Goal: Find specific page/section: Find specific page/section

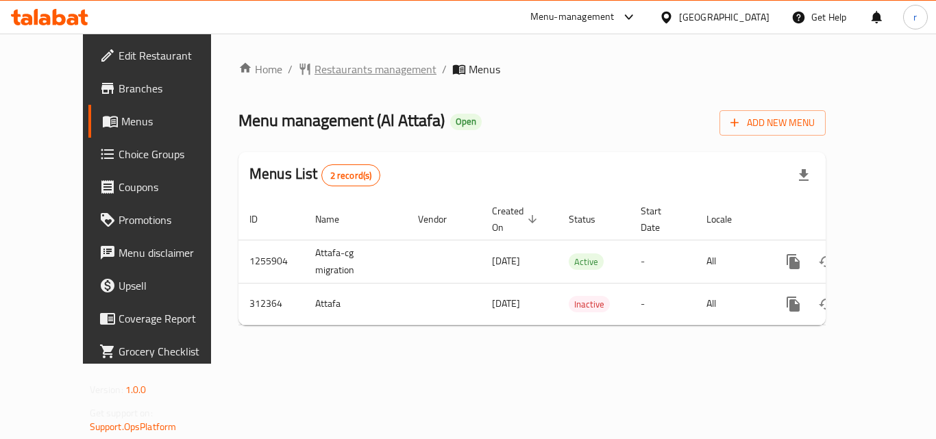
click at [315, 68] on span "Restaurants management" at bounding box center [376, 69] width 122 height 16
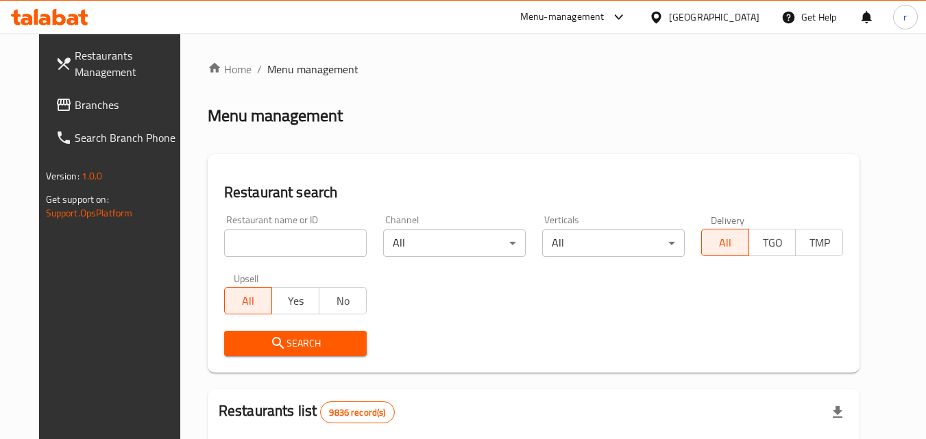
click at [311, 241] on input "search" at bounding box center [295, 243] width 143 height 27
paste input "629081"
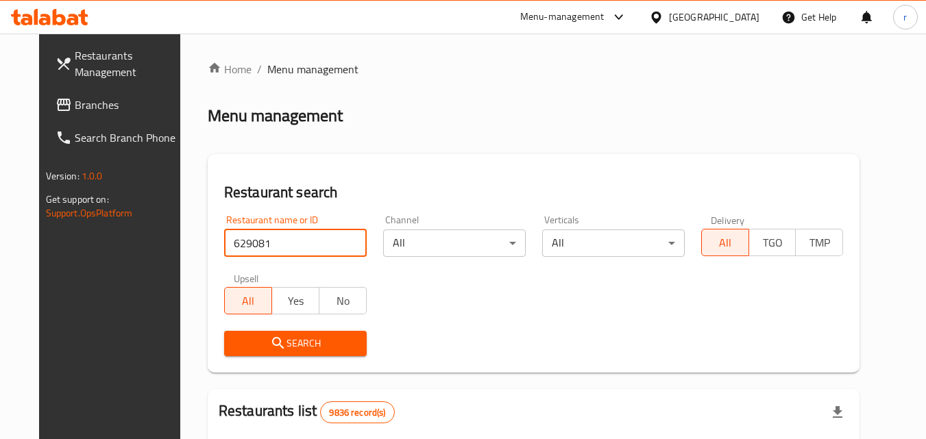
type input "629081"
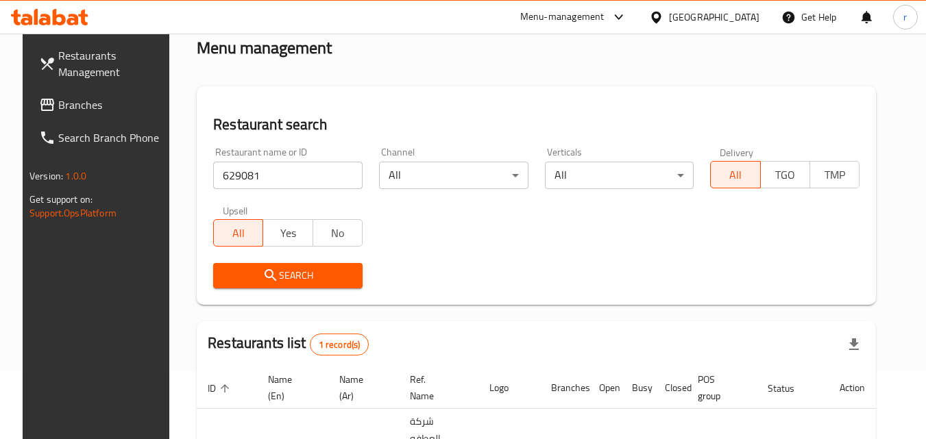
scroll to position [172, 0]
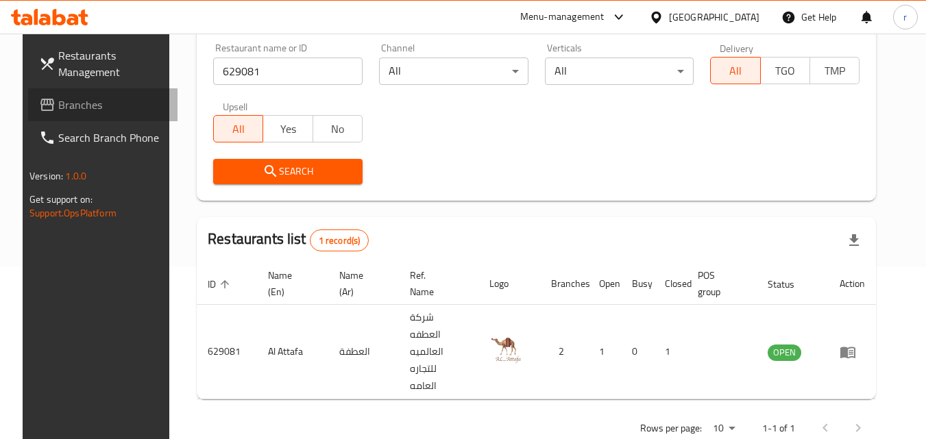
click at [58, 106] on span "Branches" at bounding box center [112, 105] width 108 height 16
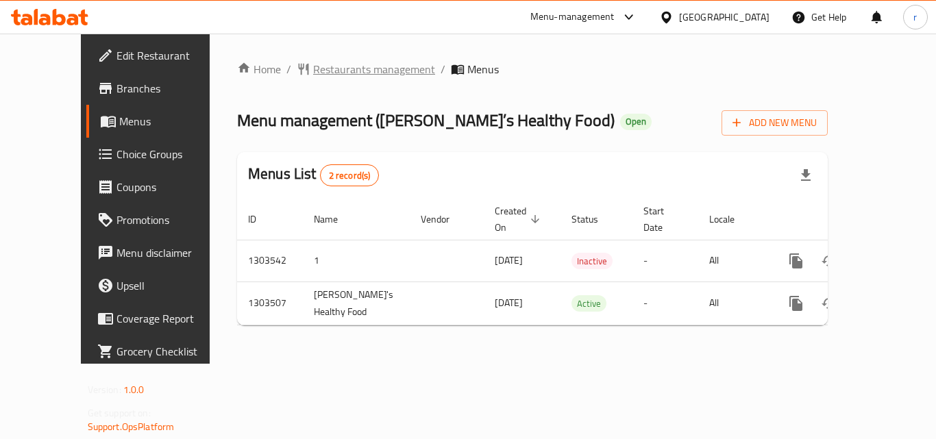
click at [328, 66] on span "Restaurants management" at bounding box center [374, 69] width 122 height 16
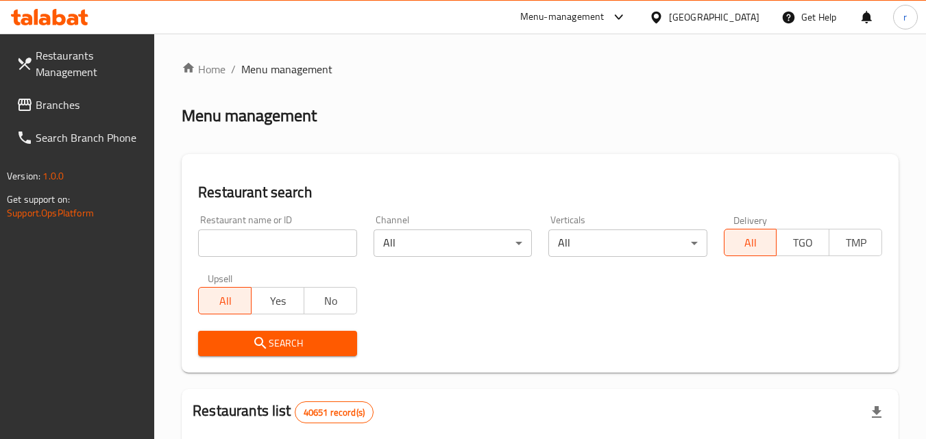
click at [293, 239] on div at bounding box center [463, 219] width 926 height 439
click at [298, 239] on input "search" at bounding box center [277, 243] width 158 height 27
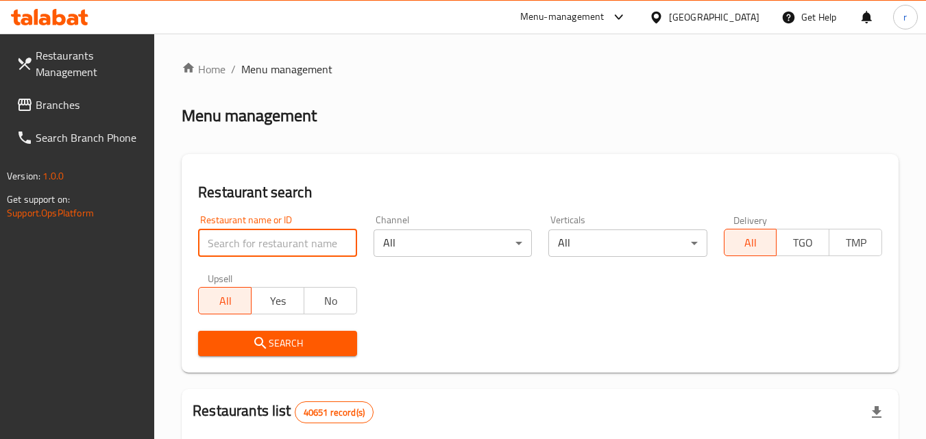
paste input "702421"
type input "702421"
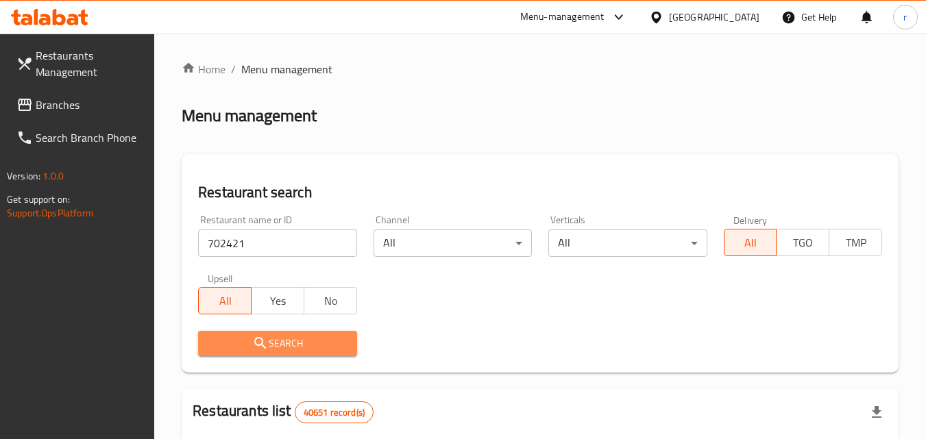
click at [262, 350] on icon "submit" at bounding box center [260, 343] width 16 height 16
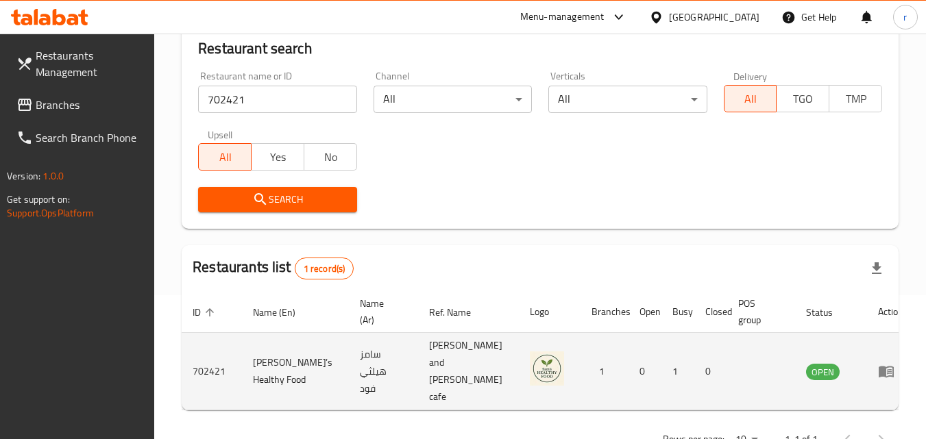
scroll to position [160, 0]
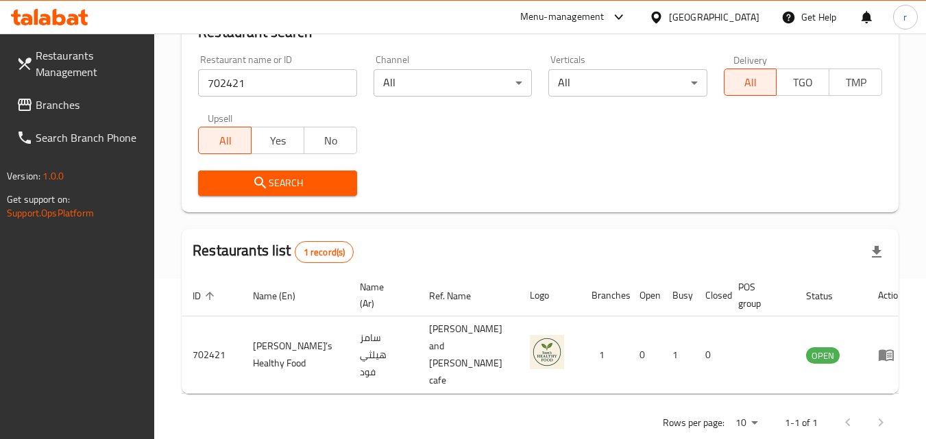
drag, startPoint x: 90, startPoint y: 98, endPoint x: 157, endPoint y: 45, distance: 84.9
click at [91, 97] on span "Branches" at bounding box center [90, 105] width 108 height 16
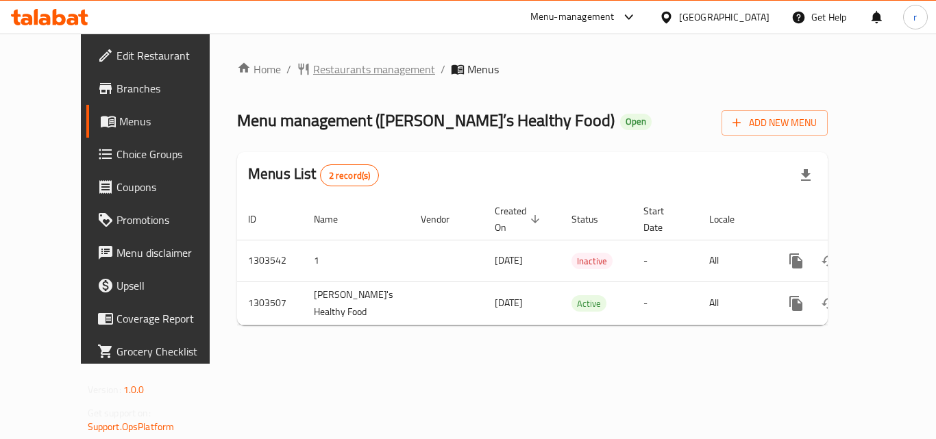
click at [332, 63] on span "Restaurants management" at bounding box center [374, 69] width 122 height 16
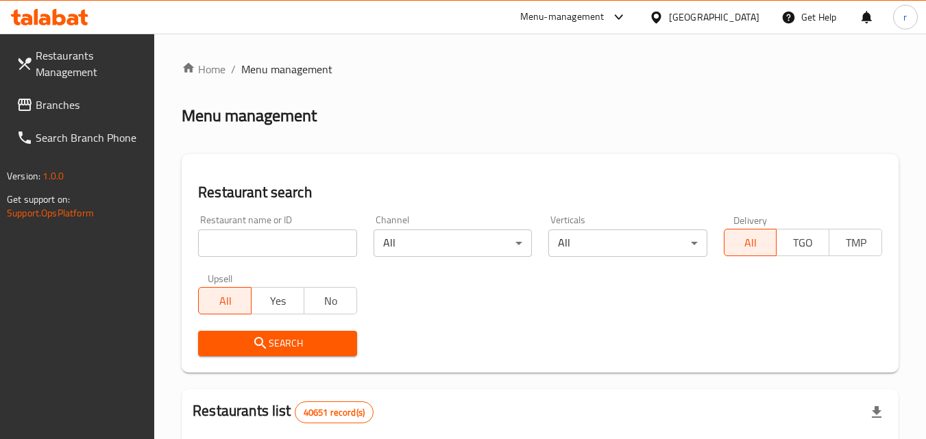
click at [304, 250] on div at bounding box center [463, 219] width 926 height 439
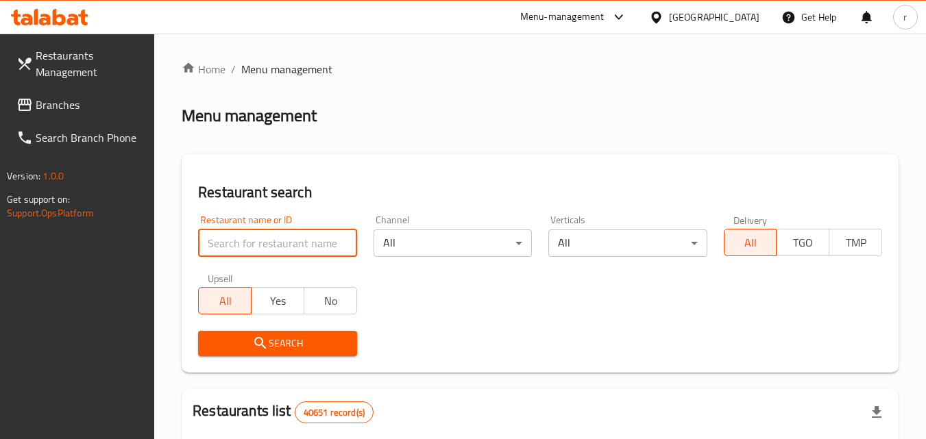
click at [305, 239] on input "search" at bounding box center [277, 243] width 158 height 27
paste input "702421"
type input "702421"
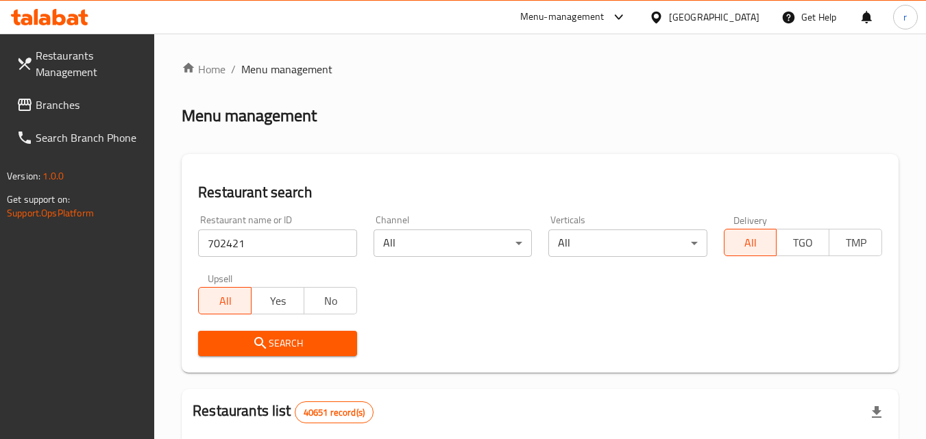
click at [233, 348] on span "Search" at bounding box center [277, 343] width 136 height 17
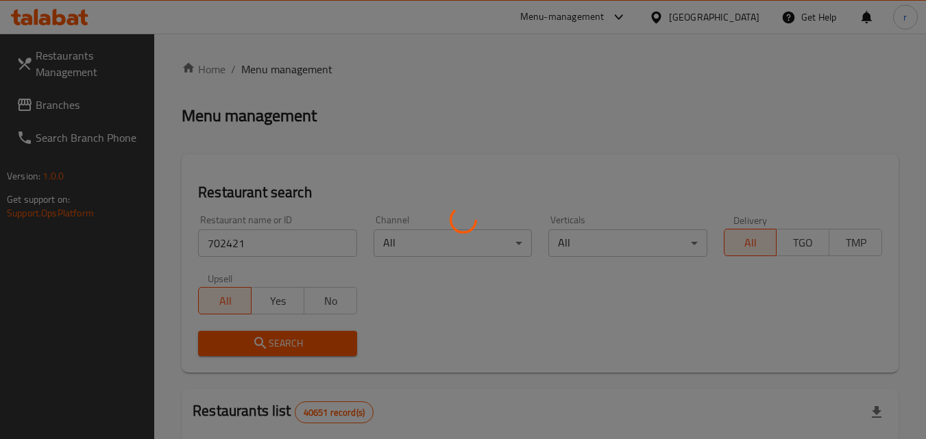
click at [233, 348] on div at bounding box center [463, 219] width 926 height 439
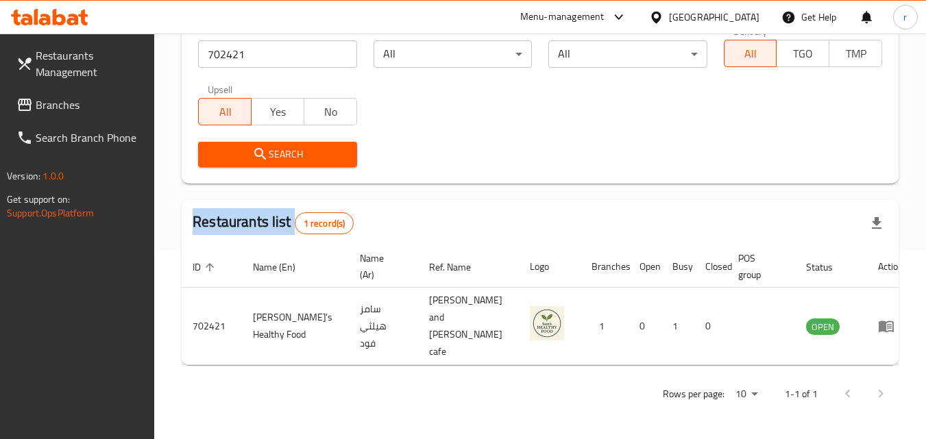
scroll to position [160, 0]
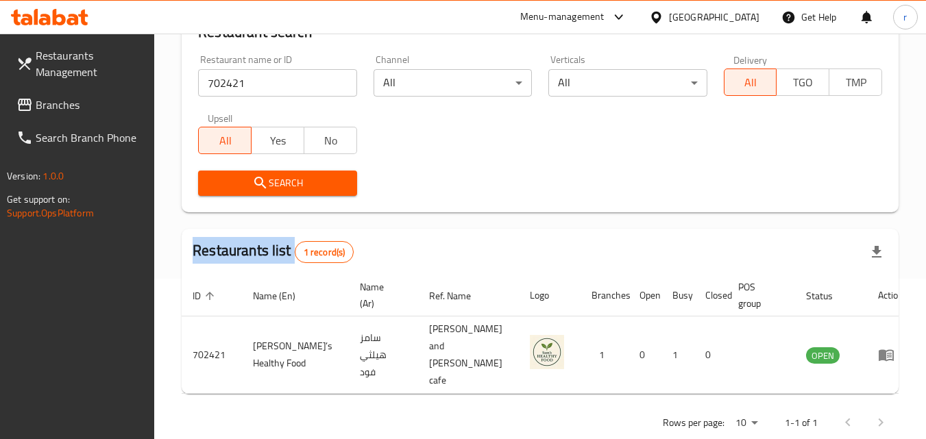
click at [75, 98] on span "Branches" at bounding box center [90, 105] width 108 height 16
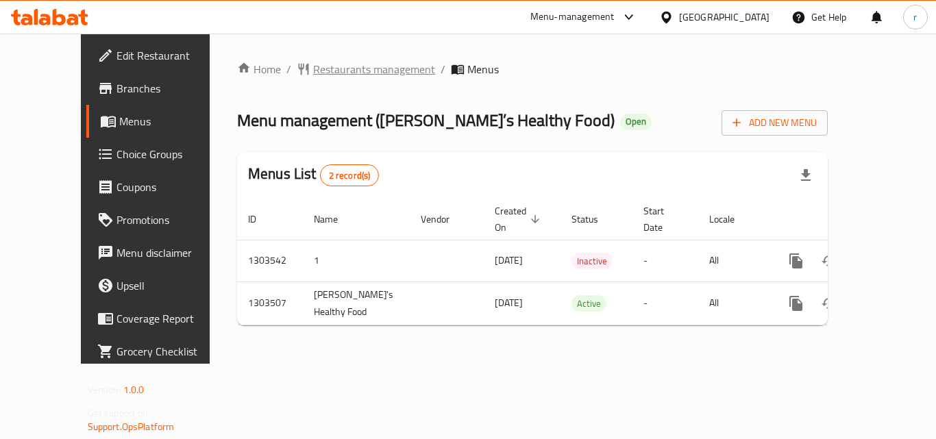
click at [347, 71] on span "Restaurants management" at bounding box center [374, 69] width 122 height 16
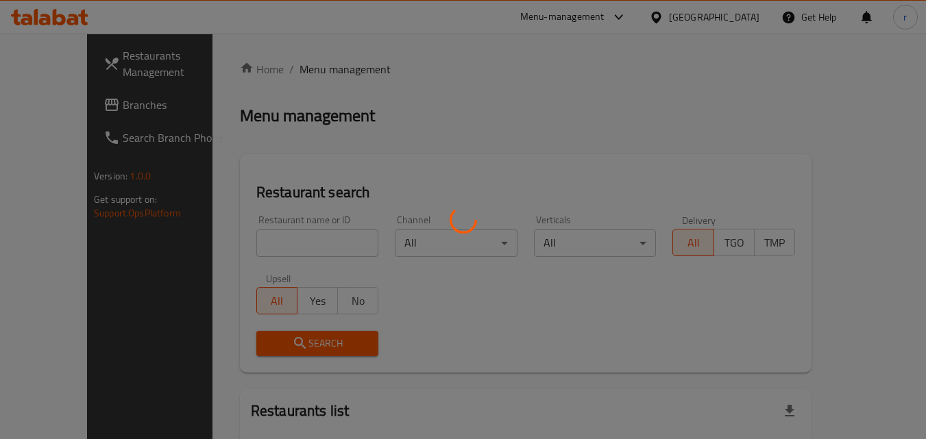
click at [291, 239] on div at bounding box center [463, 219] width 926 height 439
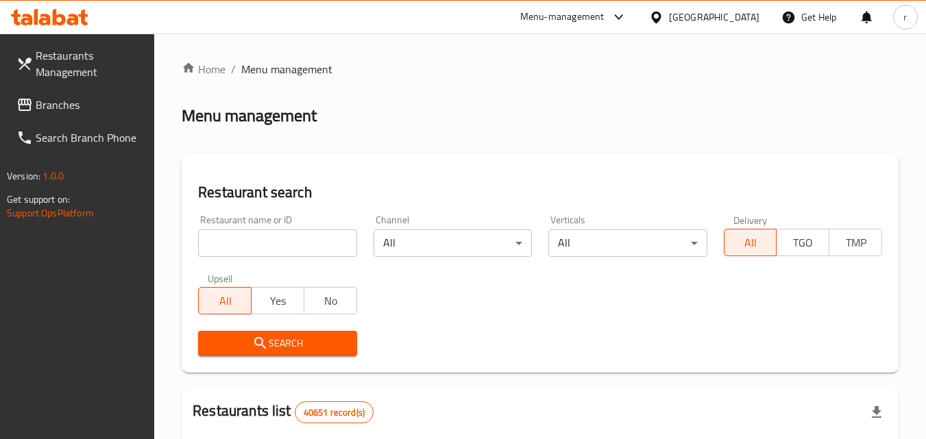
click at [292, 240] on input "search" at bounding box center [277, 243] width 158 height 27
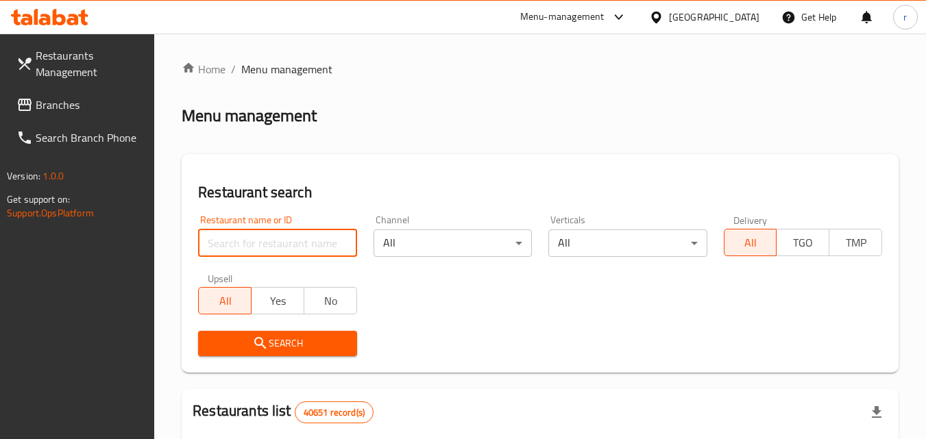
paste input "702421"
type input "702421"
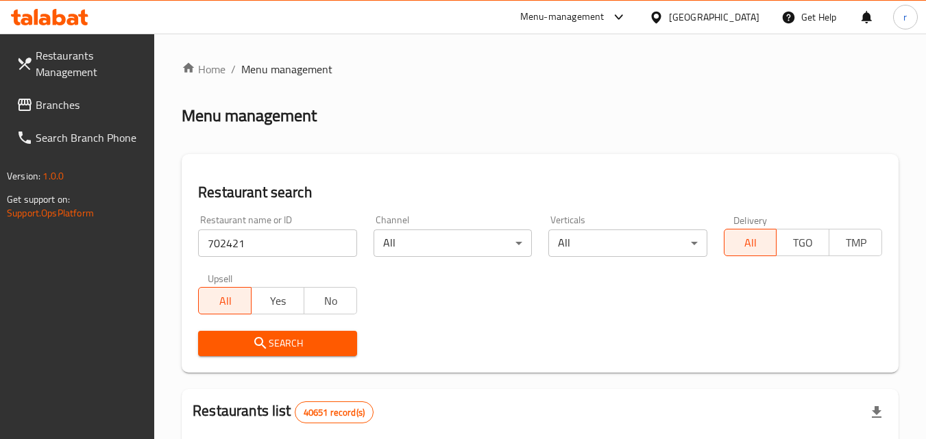
click at [232, 345] on span "Search" at bounding box center [277, 343] width 136 height 17
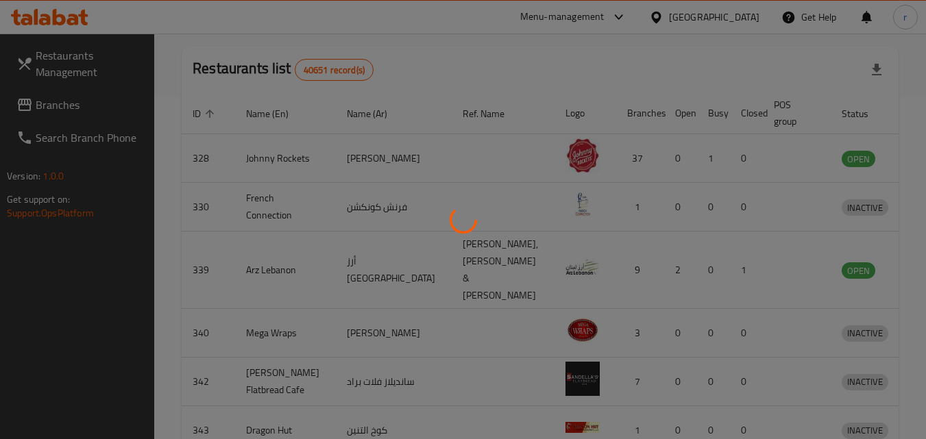
scroll to position [160, 0]
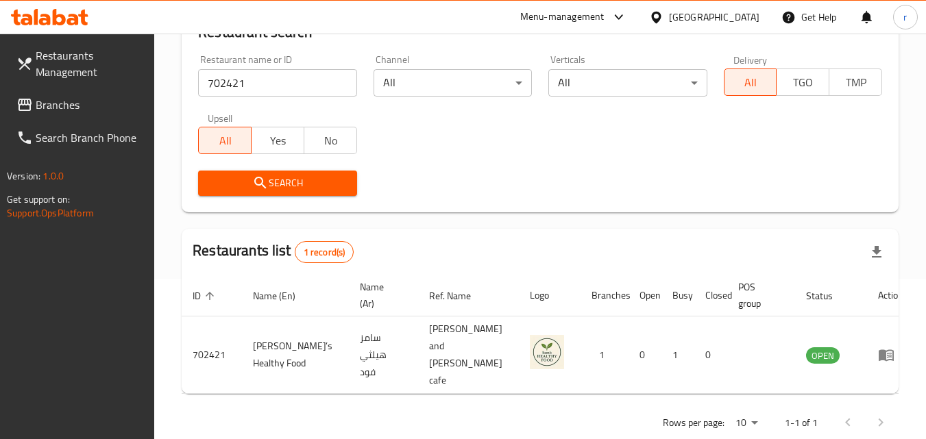
click at [45, 93] on link "Branches" at bounding box center [79, 104] width 149 height 33
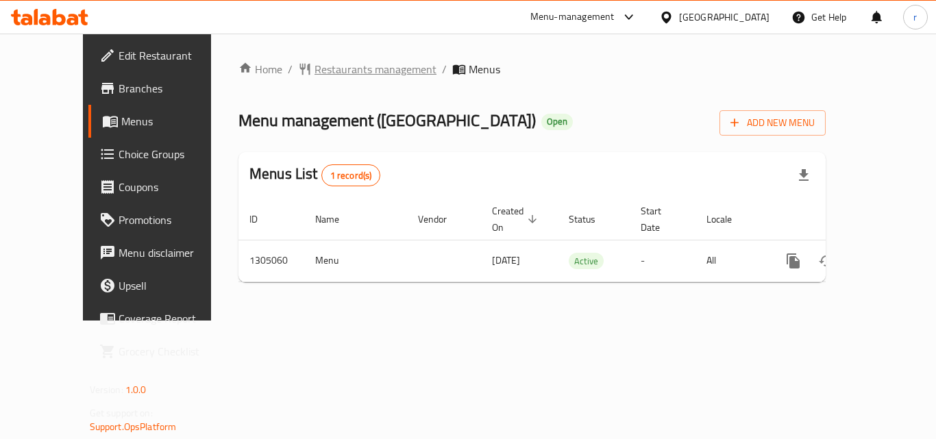
click at [340, 76] on span "Restaurants management" at bounding box center [376, 69] width 122 height 16
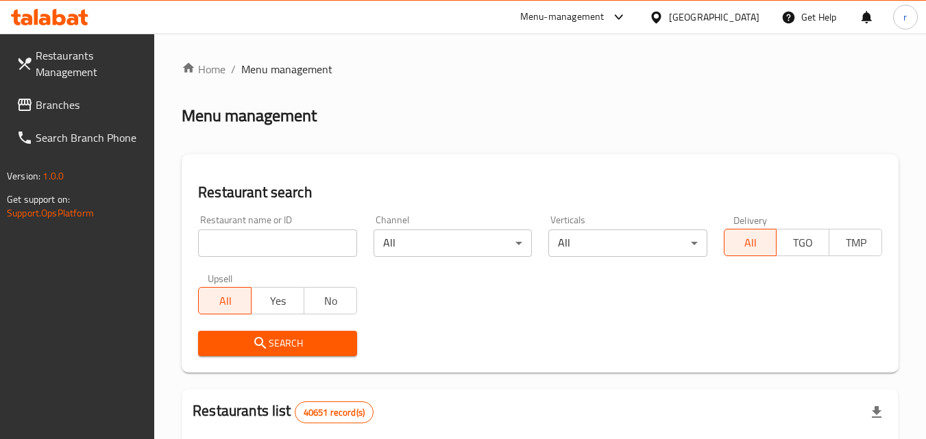
click at [309, 238] on input "search" at bounding box center [277, 243] width 158 height 27
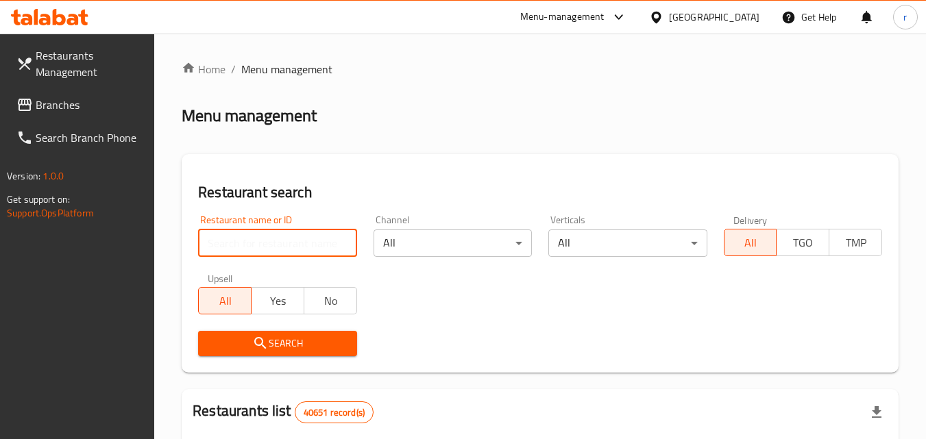
paste input "703533"
type input "703533"
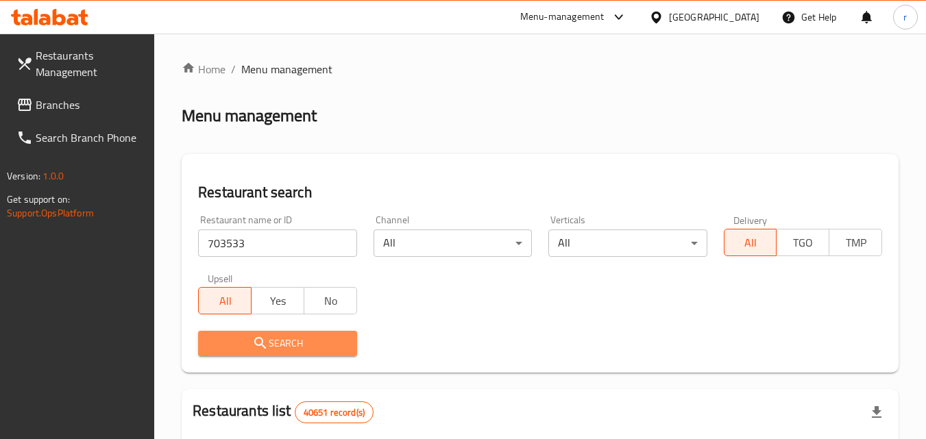
click at [233, 345] on span "Search" at bounding box center [277, 343] width 136 height 17
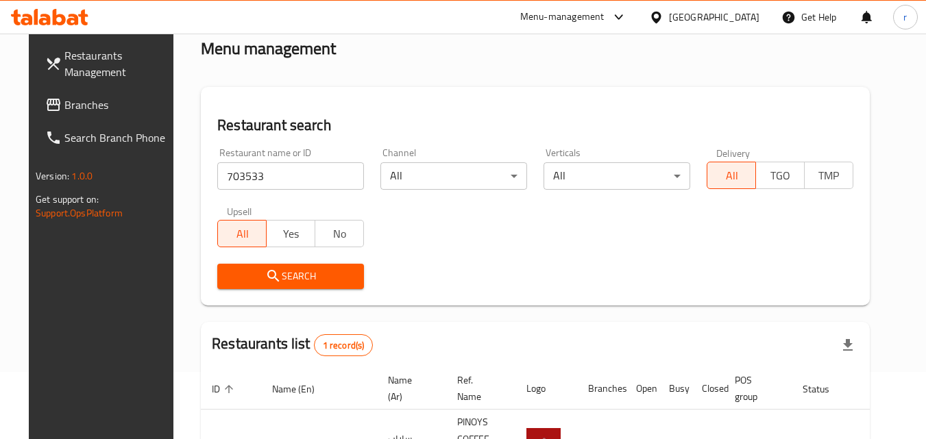
scroll to position [160, 0]
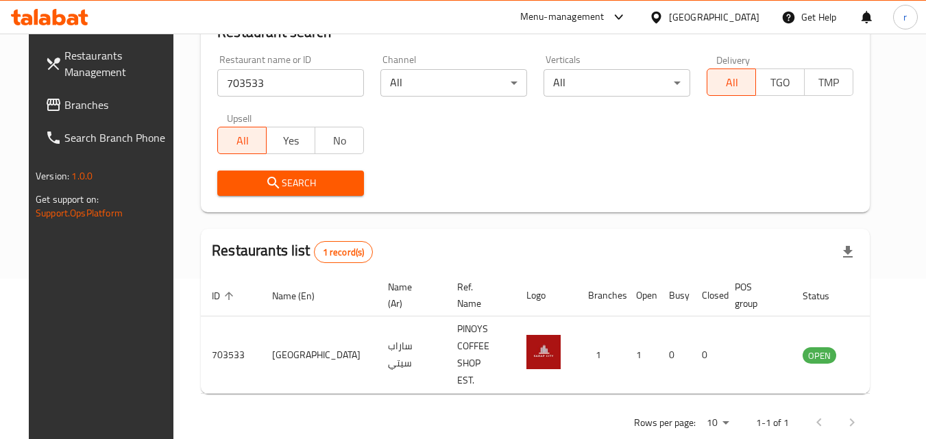
click at [75, 110] on span "Branches" at bounding box center [118, 105] width 108 height 16
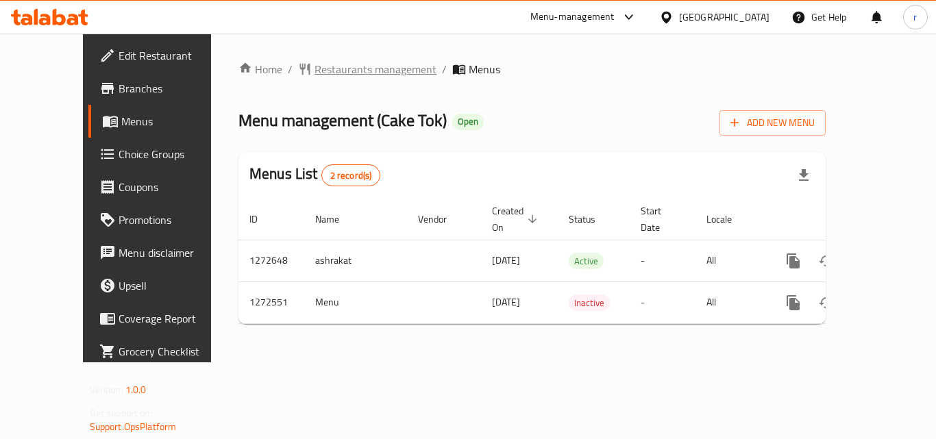
click at [356, 76] on span "Restaurants management" at bounding box center [376, 69] width 122 height 16
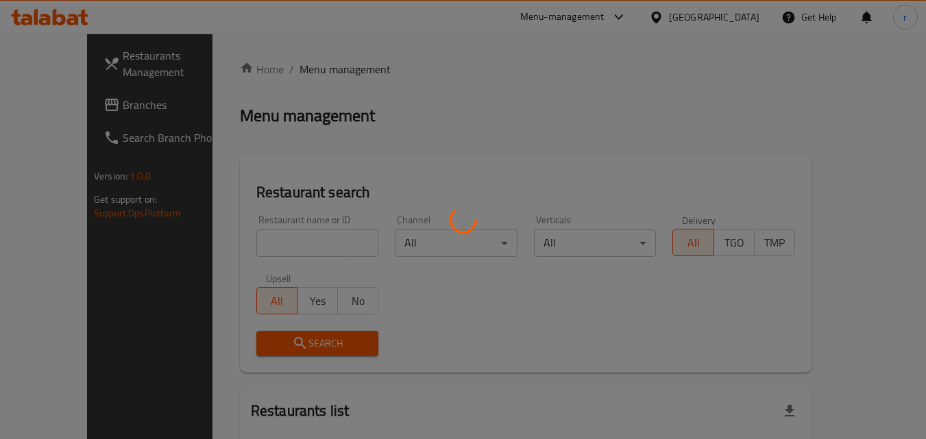
click at [293, 250] on div at bounding box center [463, 219] width 926 height 439
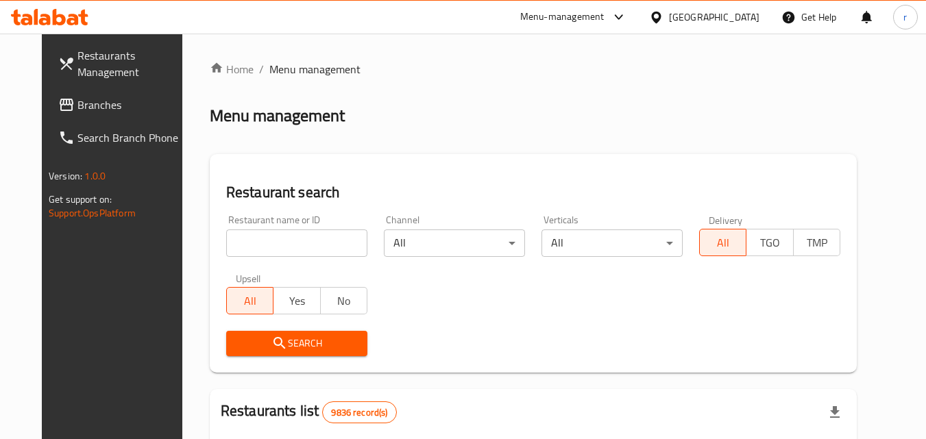
click at [293, 245] on input "search" at bounding box center [296, 243] width 141 height 27
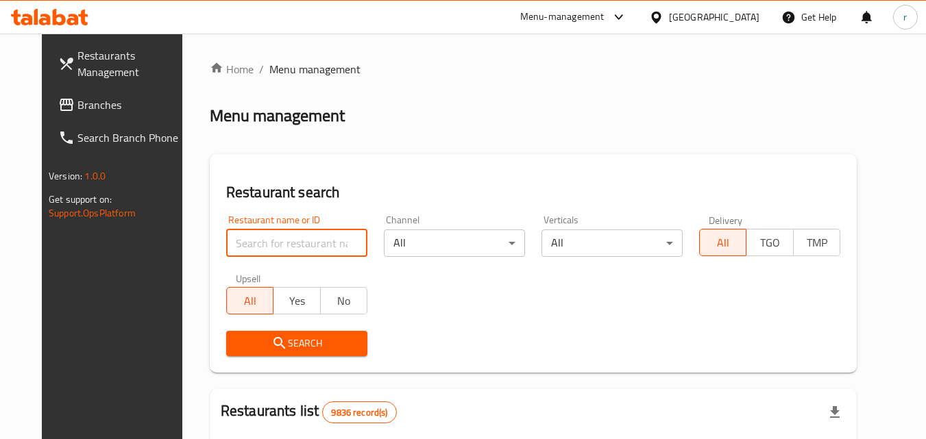
paste input "690314"
type input "690314"
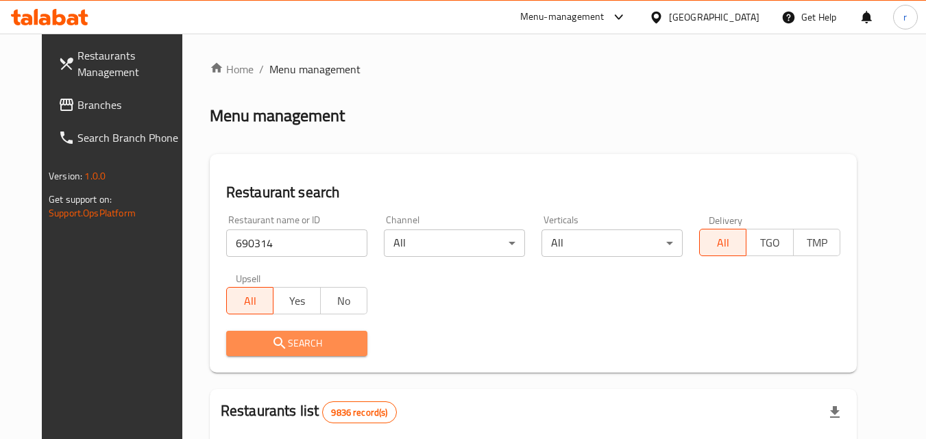
click at [250, 332] on button "Search" at bounding box center [296, 343] width 141 height 25
click at [250, 332] on div at bounding box center [463, 219] width 926 height 439
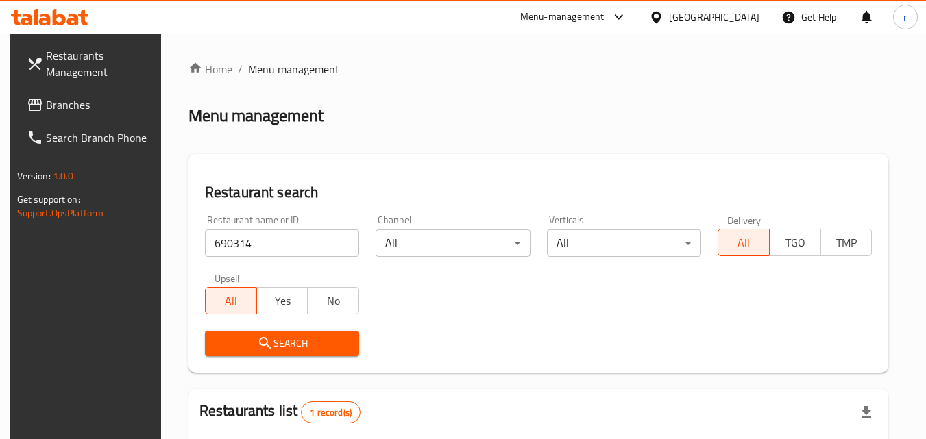
click at [750, 14] on div "[GEOGRAPHIC_DATA]" at bounding box center [714, 17] width 90 height 15
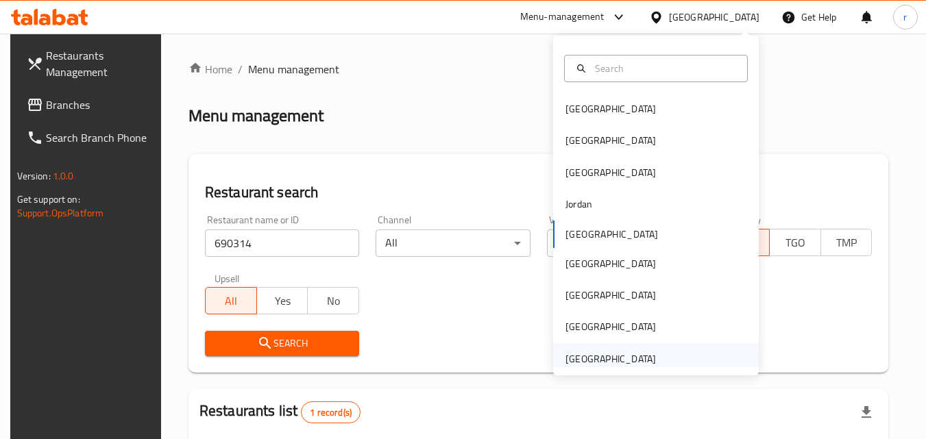
click at [607, 362] on div "United Arab Emirates" at bounding box center [611, 359] width 90 height 15
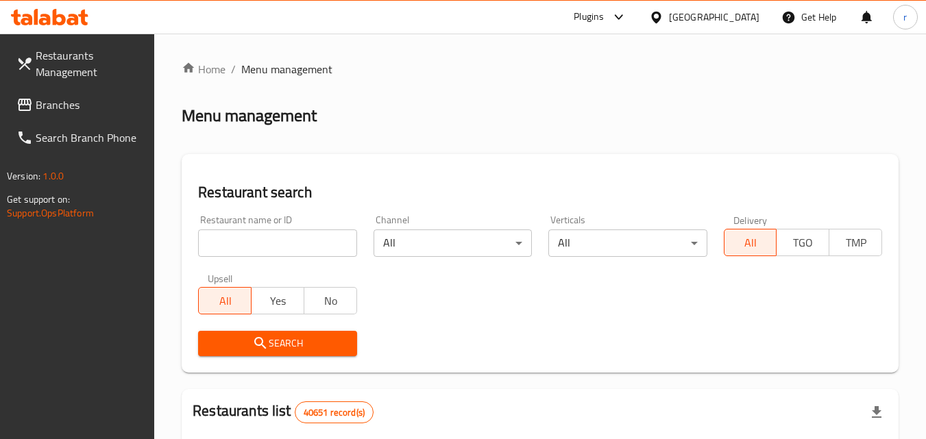
drag, startPoint x: 56, startPoint y: 109, endPoint x: 57, endPoint y: 102, distance: 7.0
click at [56, 107] on span "Branches" at bounding box center [90, 105] width 108 height 16
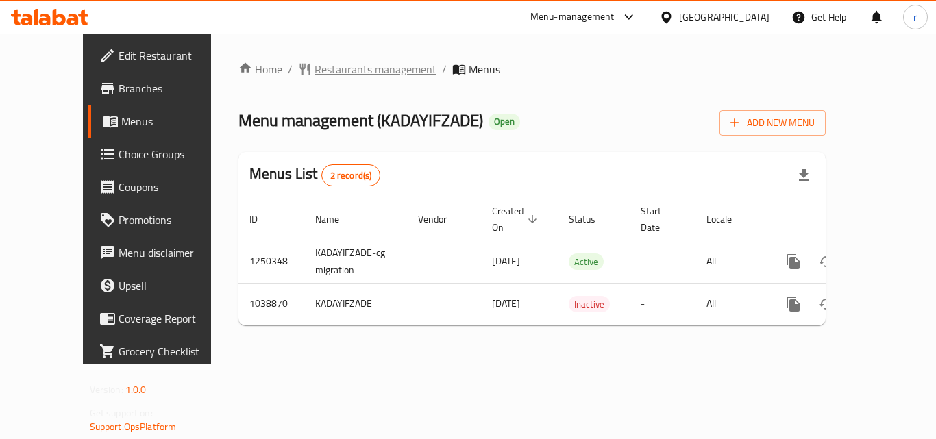
click at [329, 63] on span "Restaurants management" at bounding box center [376, 69] width 122 height 16
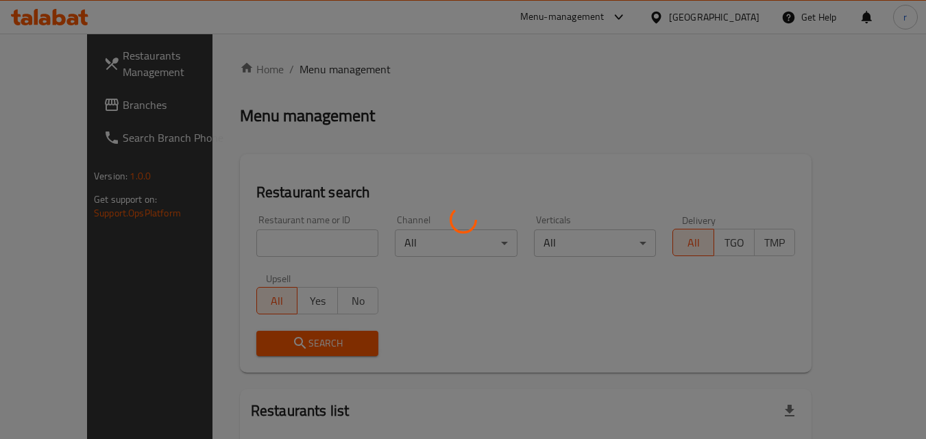
click at [293, 237] on div at bounding box center [463, 219] width 926 height 439
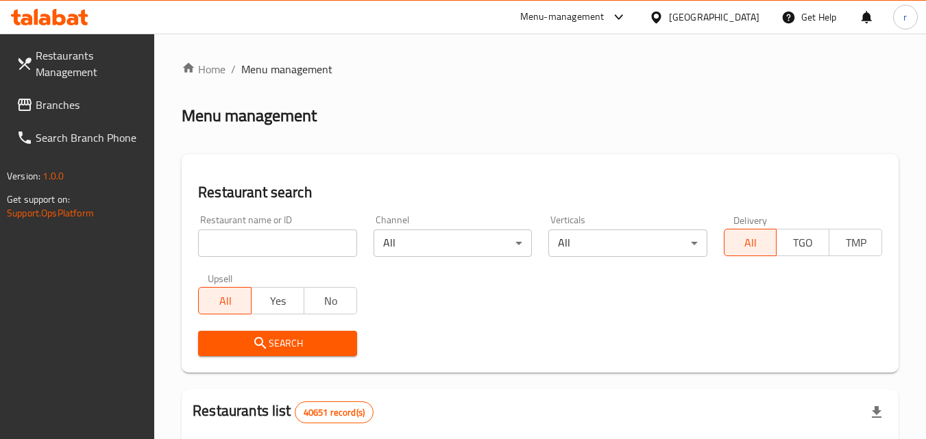
click at [293, 243] on input "search" at bounding box center [277, 243] width 158 height 27
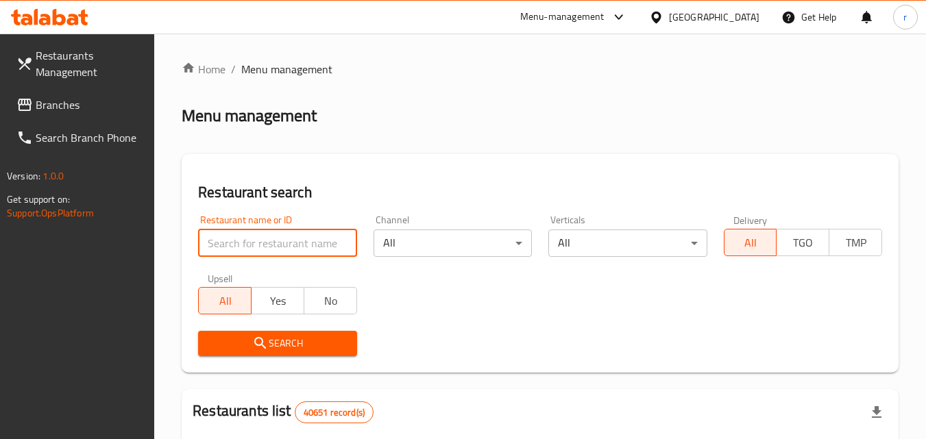
paste input "661906"
type input "661906"
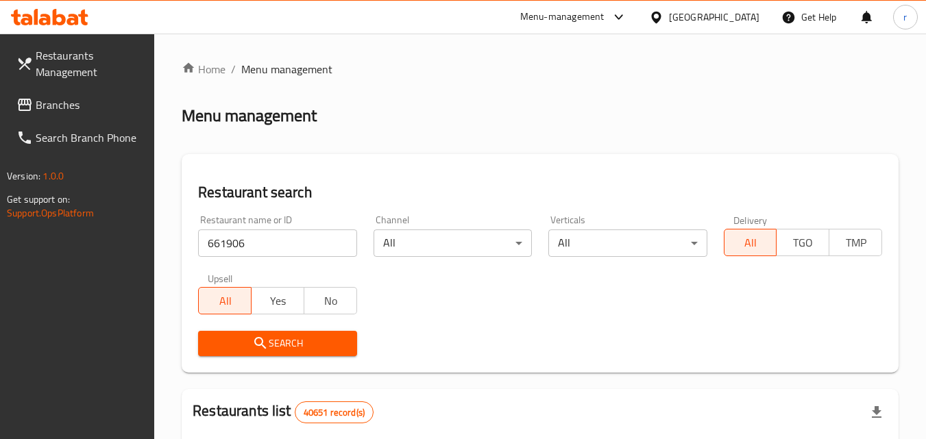
click at [239, 348] on span "Search" at bounding box center [277, 343] width 136 height 17
click at [239, 348] on div at bounding box center [463, 219] width 926 height 439
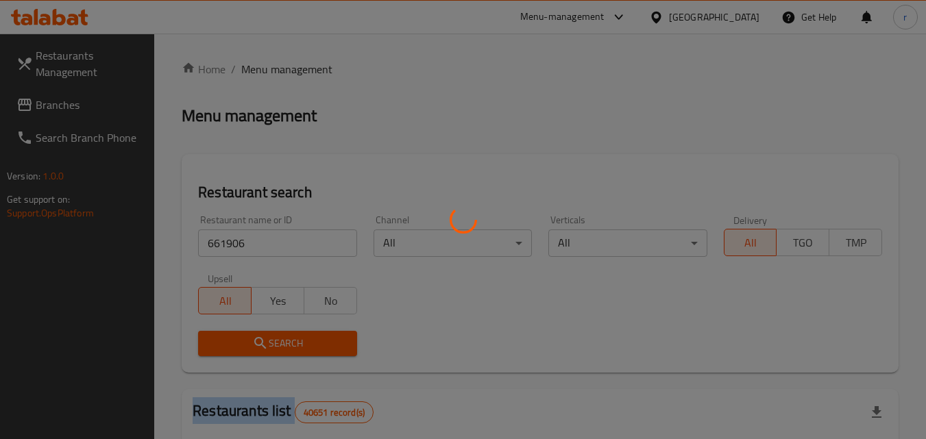
click at [239, 348] on div at bounding box center [463, 219] width 926 height 439
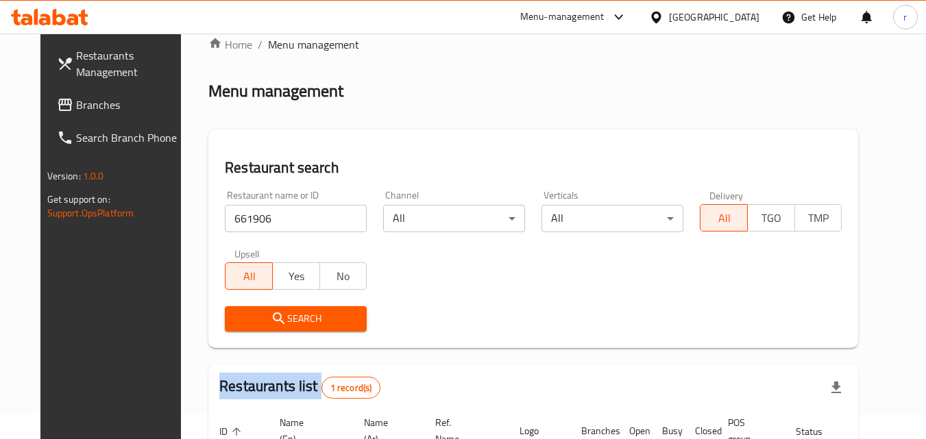
scroll to position [23, 0]
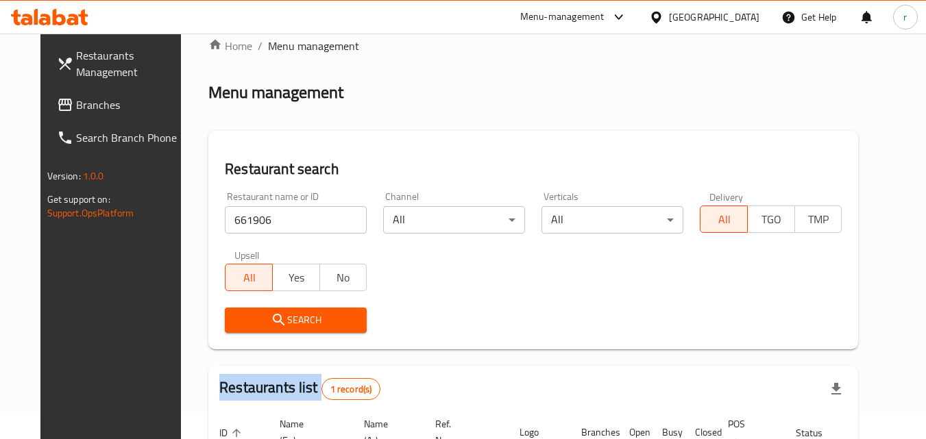
click at [76, 100] on span "Branches" at bounding box center [130, 105] width 108 height 16
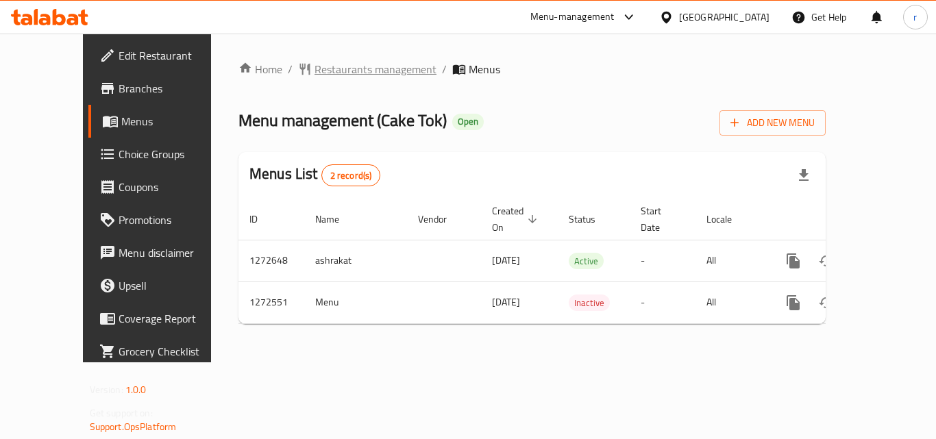
click at [315, 77] on span "Restaurants management" at bounding box center [376, 69] width 122 height 16
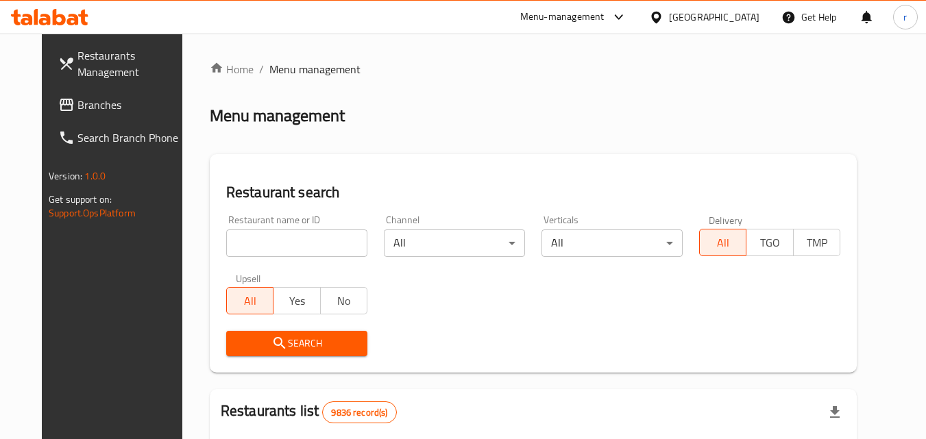
click at [271, 236] on div at bounding box center [463, 219] width 926 height 439
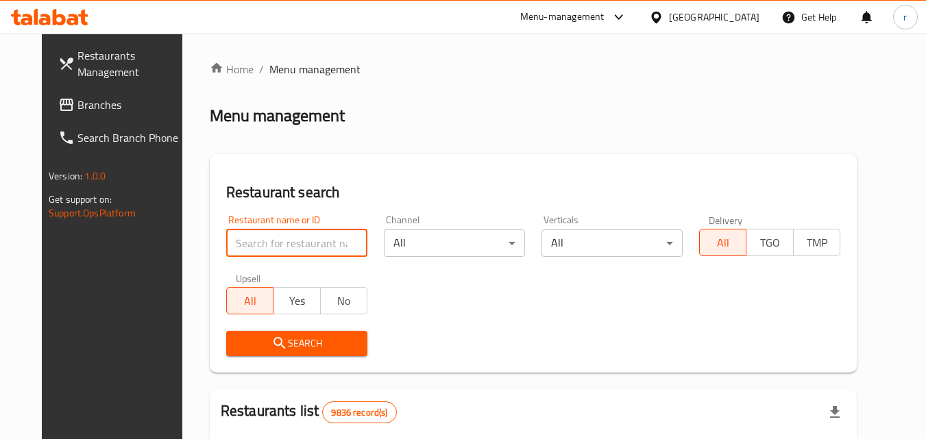
click at [271, 236] on input "search" at bounding box center [296, 243] width 141 height 27
paste input "690314"
type input "690314"
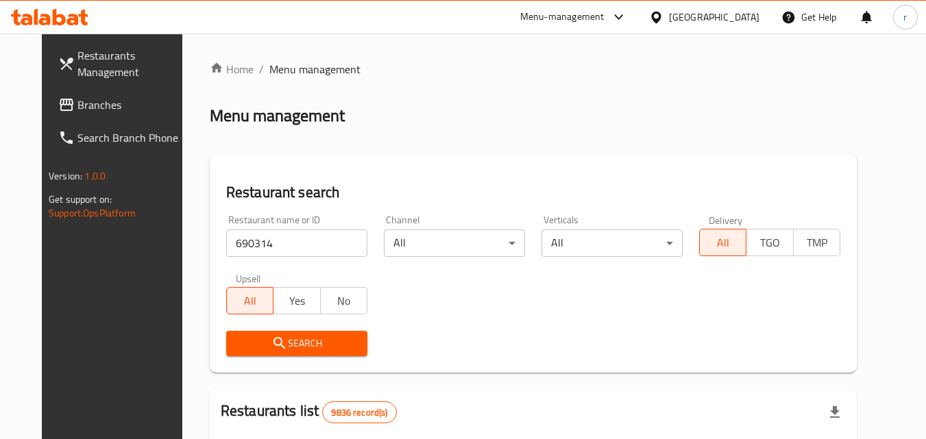
click at [237, 338] on span "Search" at bounding box center [296, 343] width 119 height 17
